Goal: Task Accomplishment & Management: Manage account settings

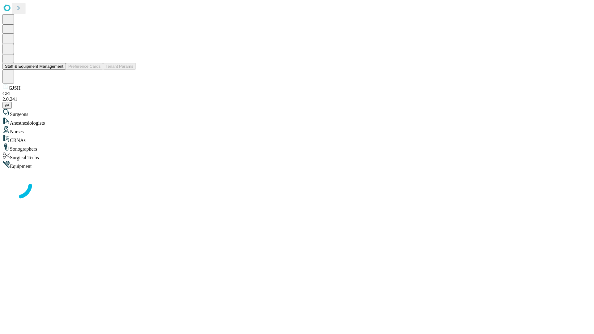
click at [59, 70] on button "Staff & Equipment Management" at bounding box center [33, 66] width 63 height 6
